Goal: Information Seeking & Learning: Understand process/instructions

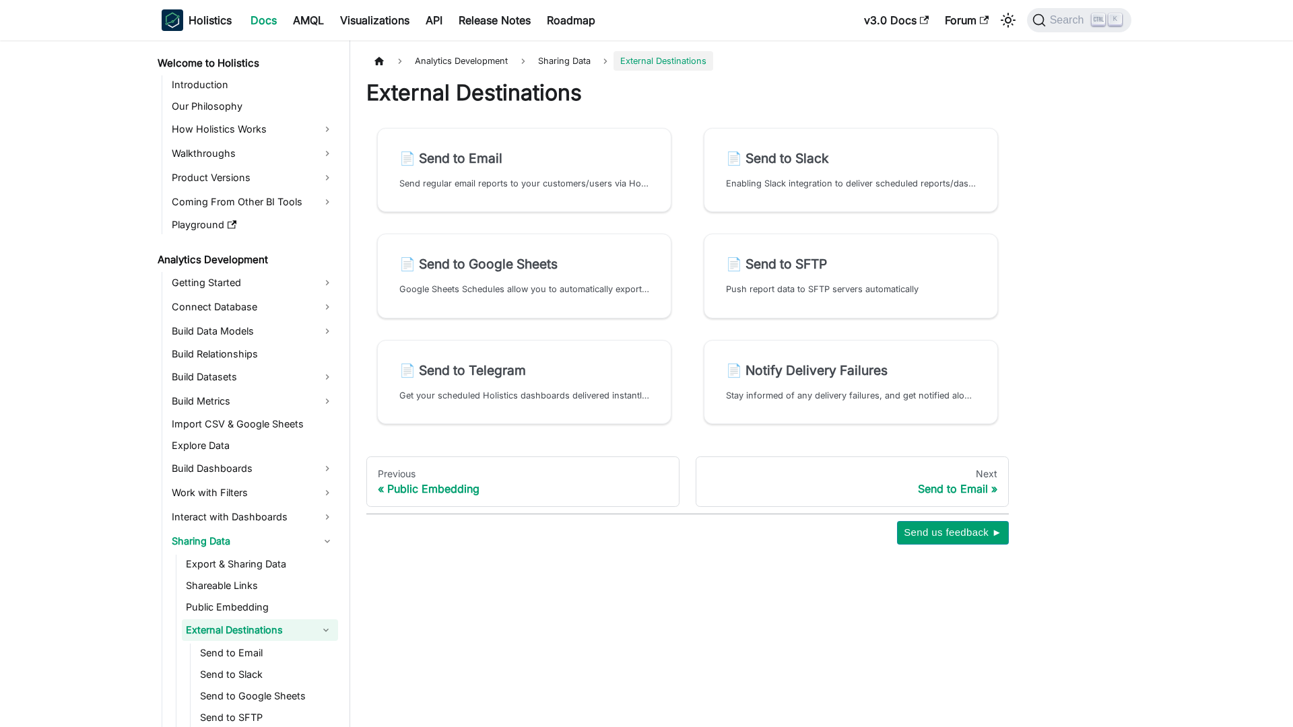
scroll to position [51, 0]
